Goal: Information Seeking & Learning: Learn about a topic

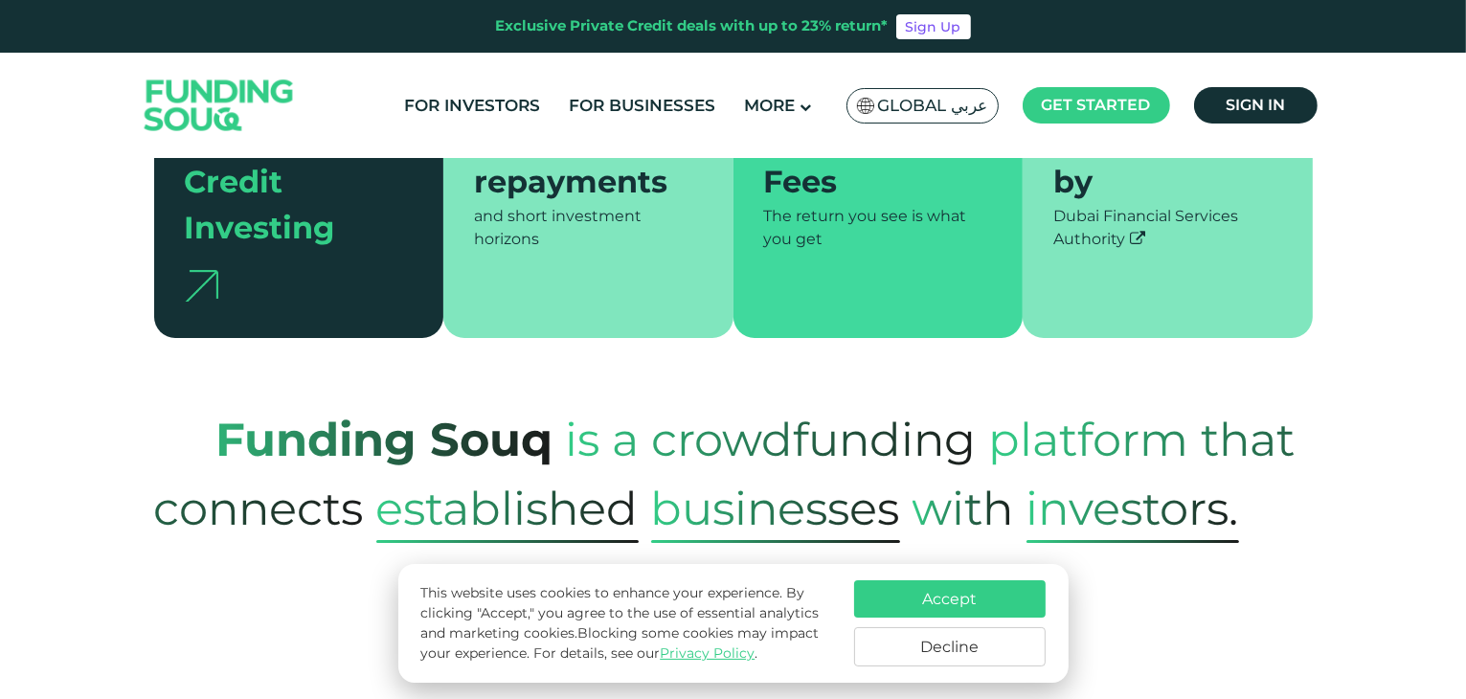
scroll to position [609, 0]
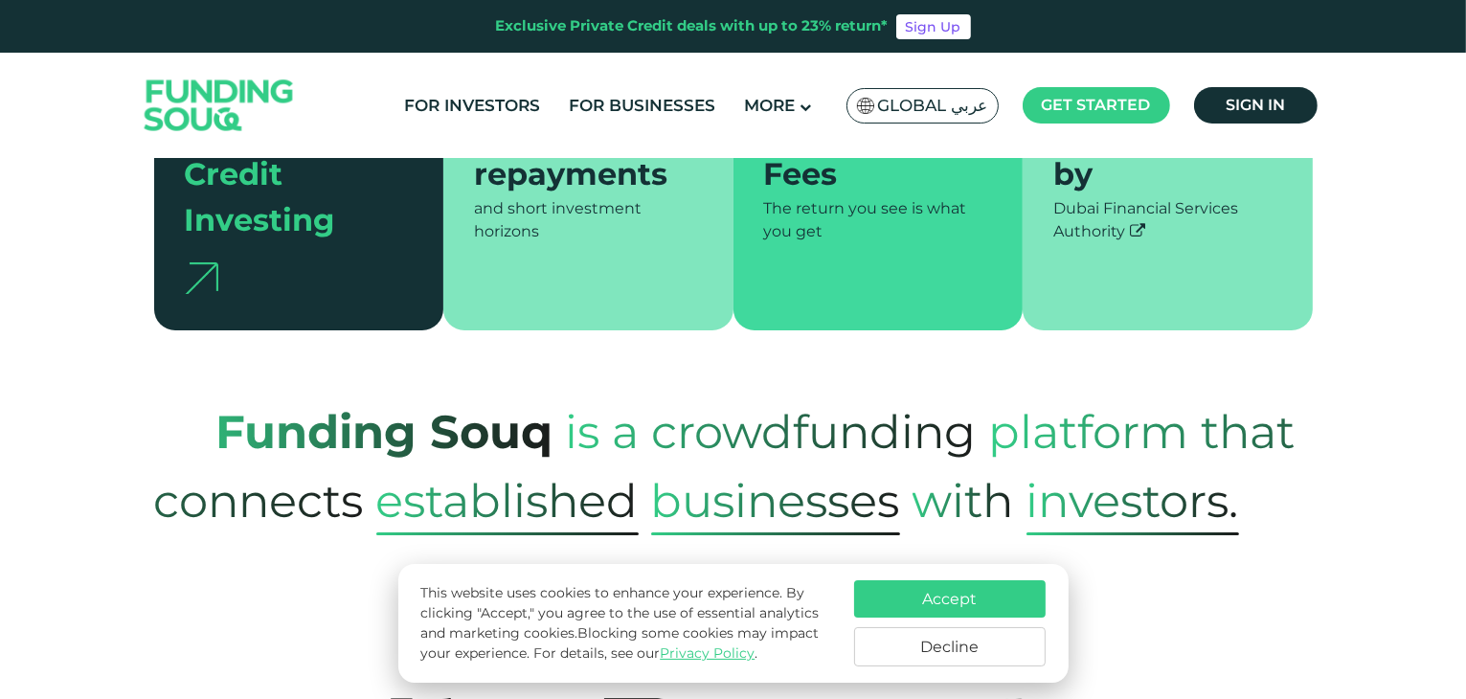
click at [917, 645] on button "Decline" at bounding box center [949, 646] width 191 height 39
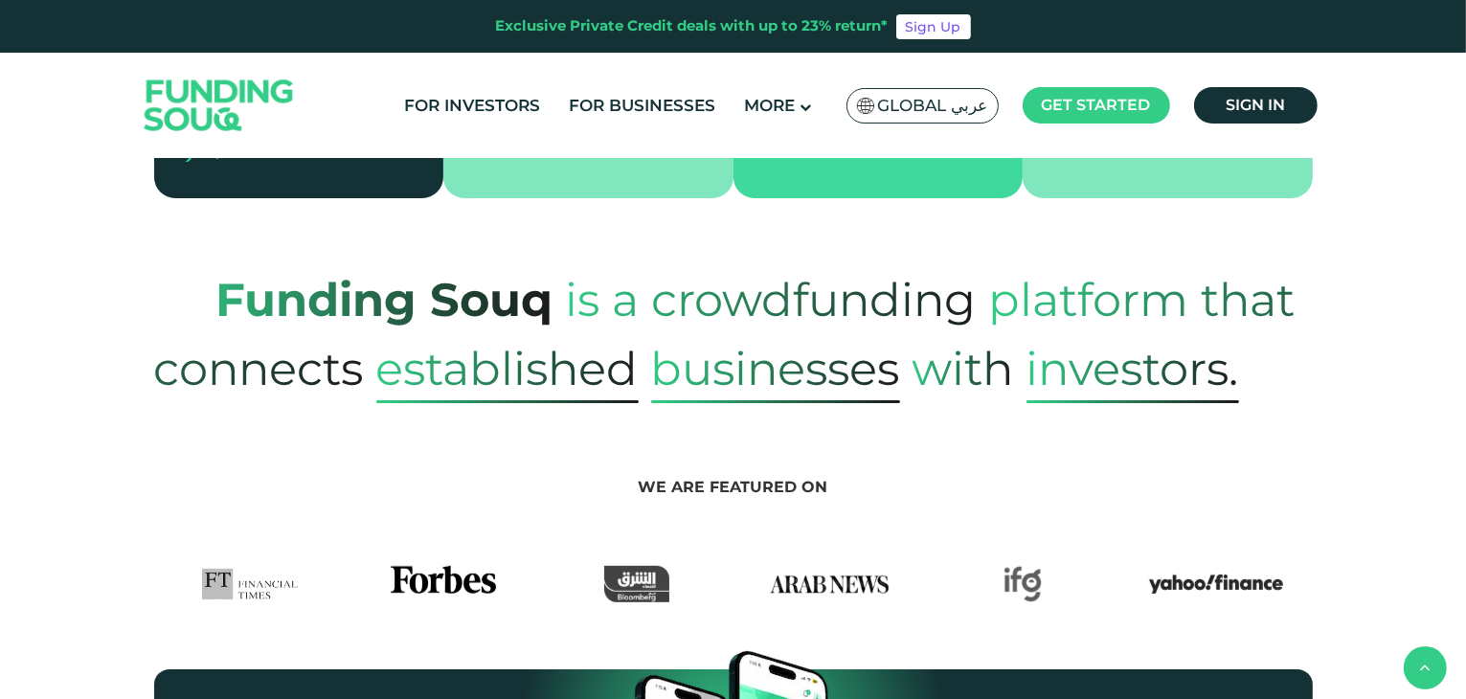
scroll to position [743, 0]
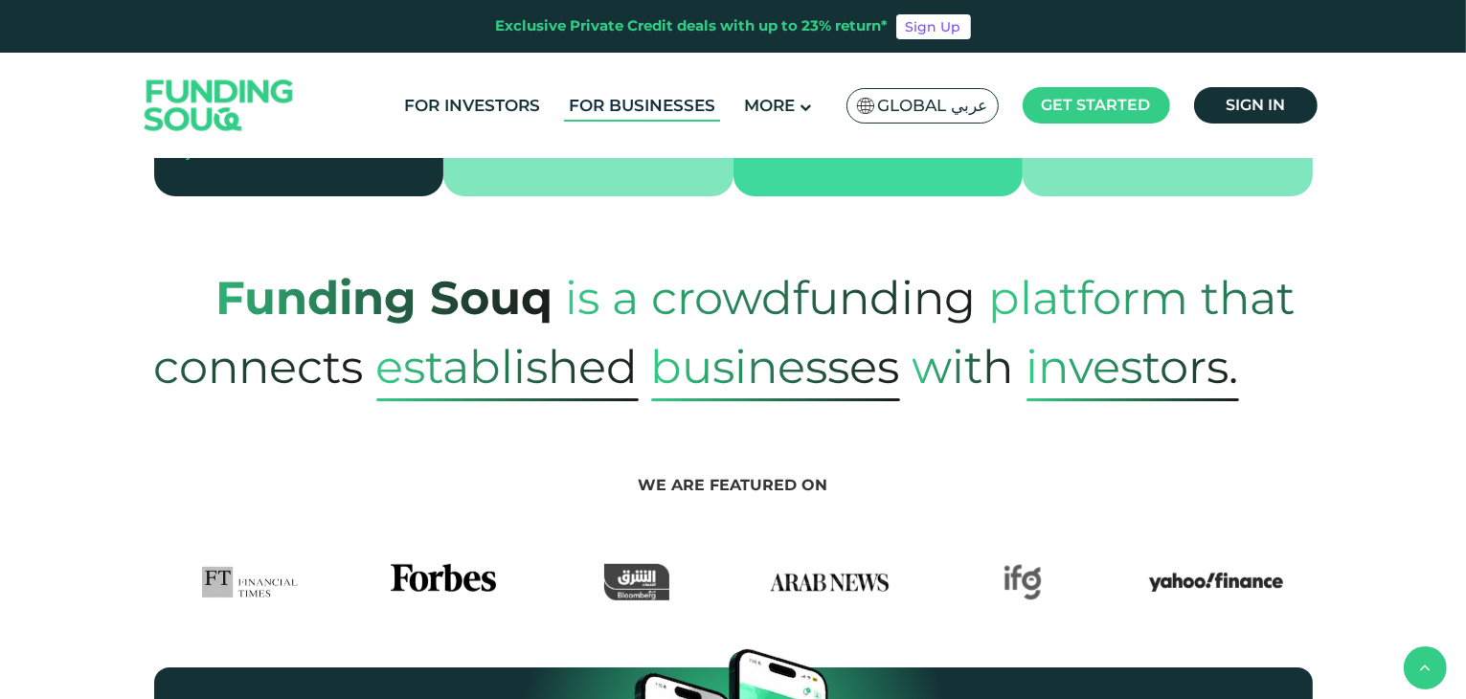
click at [616, 110] on link "For Businesses" at bounding box center [642, 106] width 156 height 32
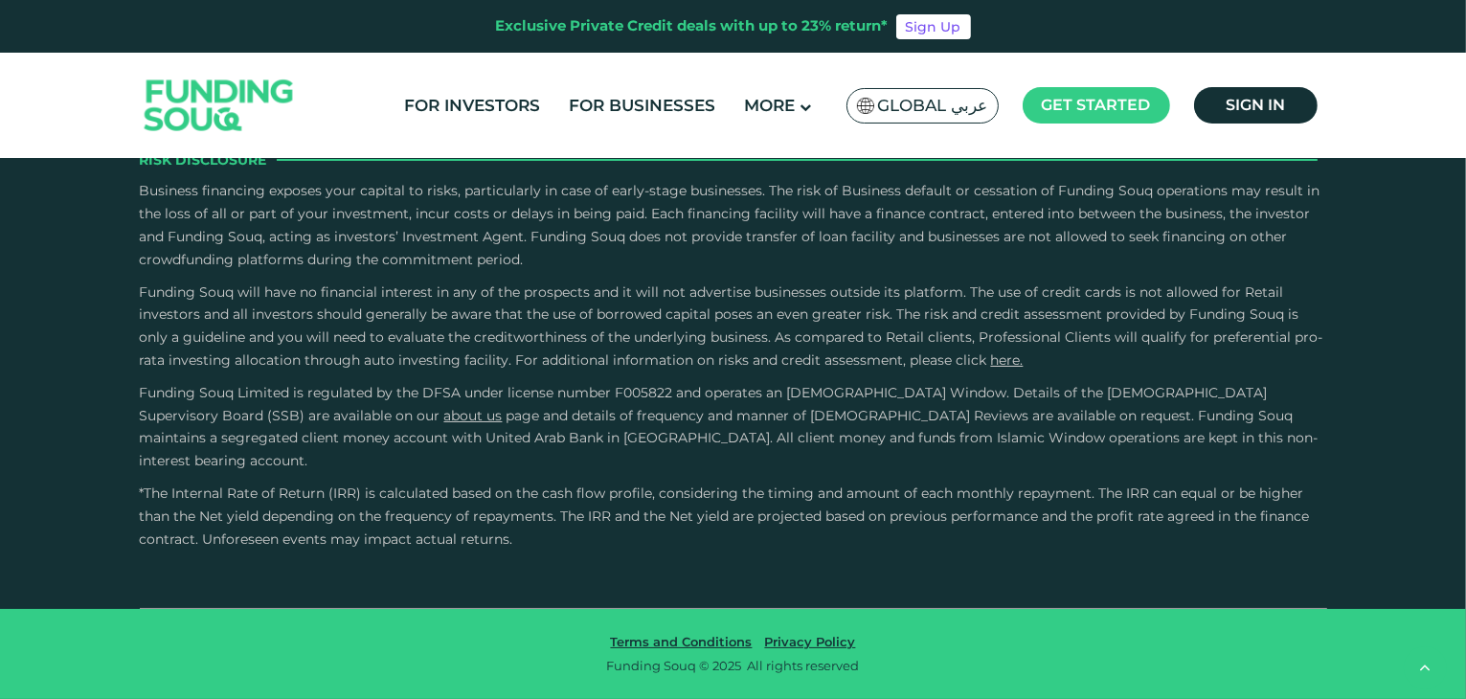
scroll to position [3500, 0]
click at [505, 101] on link "For Investors" at bounding box center [472, 106] width 146 height 32
type tc-range-slider "1"
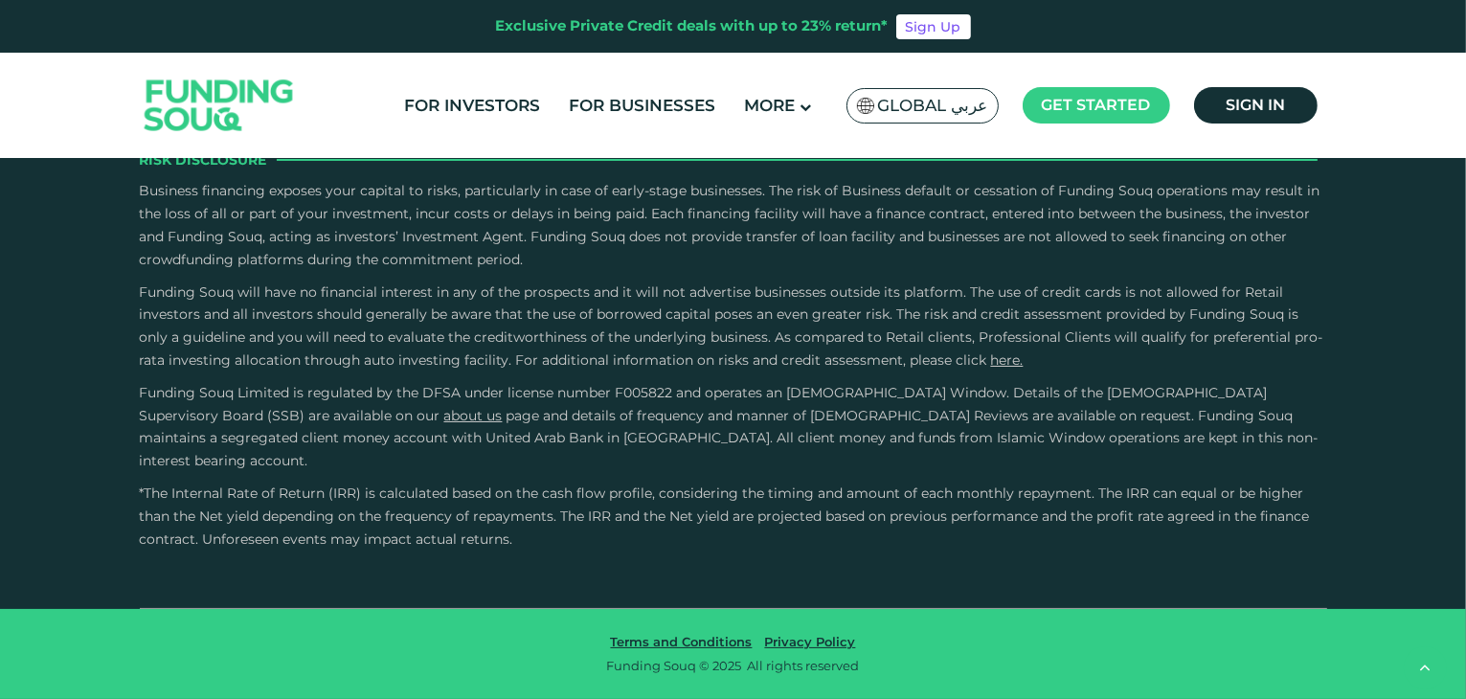
drag, startPoint x: 767, startPoint y: 339, endPoint x: 533, endPoint y: 340, distance: 233.6
type tc-range-slider "40000"
drag, startPoint x: 241, startPoint y: 332, endPoint x: 170, endPoint y: 331, distance: 70.9
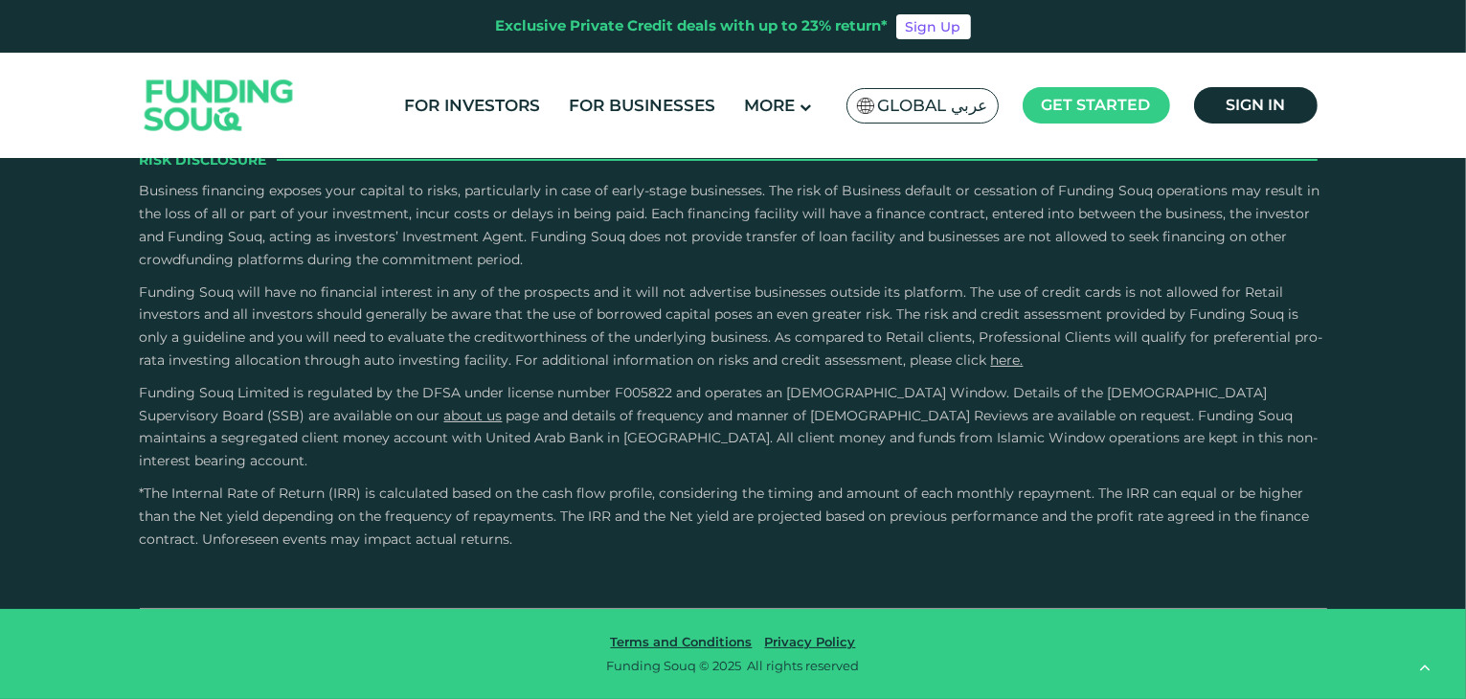
drag, startPoint x: 191, startPoint y: 335, endPoint x: 204, endPoint y: 337, distance: 12.6
type tc-range-slider "60000"
